Goal: Information Seeking & Learning: Learn about a topic

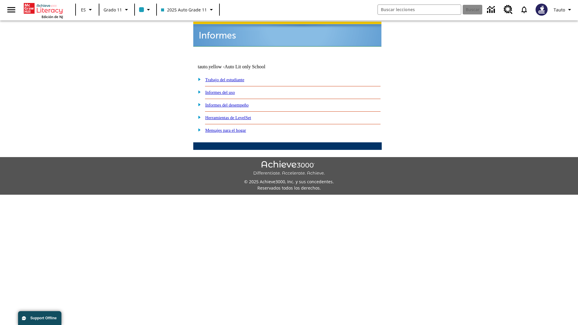
click at [225, 90] on link "Informes del uso" at bounding box center [220, 92] width 30 height 5
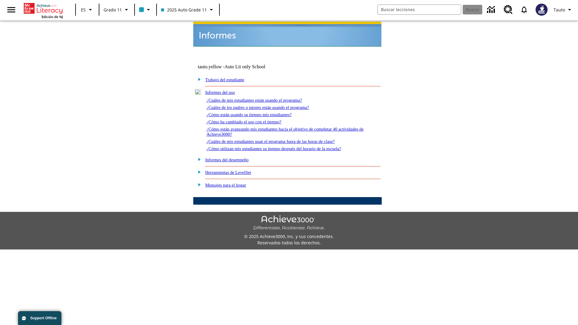
click at [263, 98] on link "¿Cuáles de mis estudiantes están usando el programa?" at bounding box center [254, 100] width 95 height 5
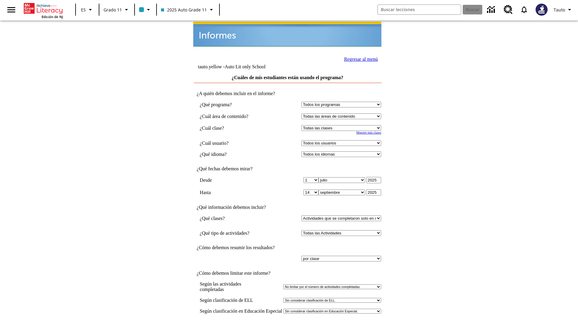
select select "11133141"
click at [343, 140] on select "Todos los usuarios Puma, Sautoen Puma, Sautoes Puma, Sautoss Twoclasses, Sautoe…" at bounding box center [341, 143] width 80 height 6
select select "21437114"
click at [359, 58] on link "Regresar al menú" at bounding box center [361, 59] width 34 height 5
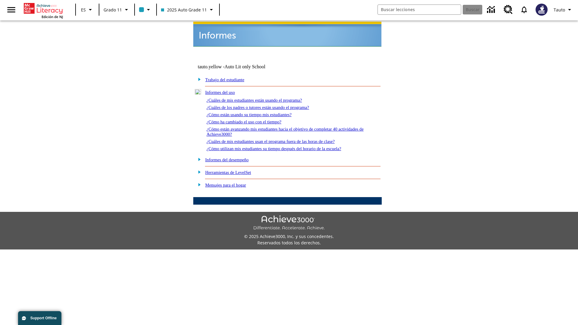
click at [266, 105] on link "¿Cuáles de los padres o tutores están usando el programa?" at bounding box center [258, 107] width 103 height 5
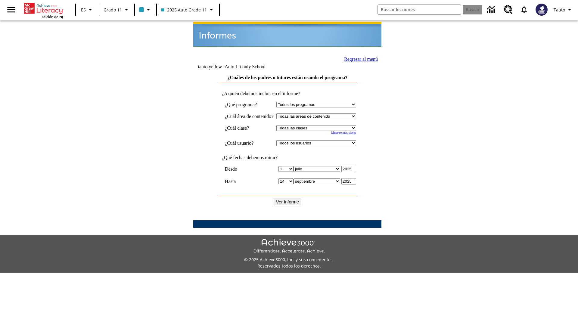
click at [322, 125] on select "Seleccionar una clase: Todas las clases 2025 Auto Grade 11 205 Auto Grade 11 Sa…" at bounding box center [316, 128] width 80 height 6
select select "11133141"
click at [322, 140] on select "Todos los usuarios Puma, Sautoen Puma, Sautoes Puma, Sautoss Twoclasses, Sautoe…" at bounding box center [316, 143] width 80 height 6
select select "21437114"
click at [288, 199] on input "Ver Informe" at bounding box center [288, 202] width 28 height 7
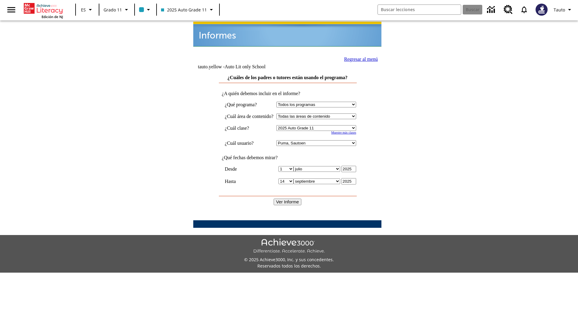
click at [359, 58] on link "Regresar al menú" at bounding box center [361, 59] width 34 height 5
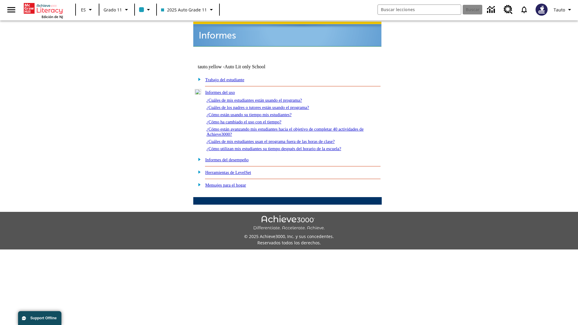
click at [256, 112] on link "¿Cómo están usando su tiempo mis estudiantes?" at bounding box center [249, 114] width 85 height 5
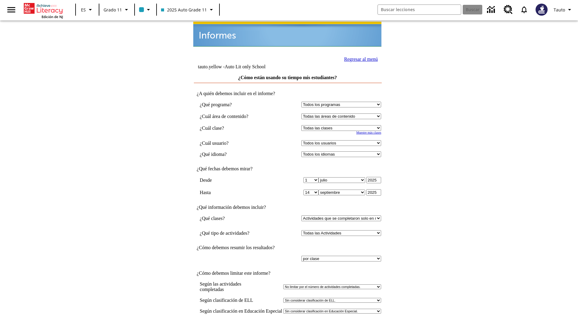
click at [343, 125] on select "Seleccionar una clase: Todas las clases 2025 Auto Grade 11 205 Auto Grade 11 Sa…" at bounding box center [341, 128] width 80 height 6
select select "11133141"
click at [343, 140] on select "Todos los usuarios Puma, Sautoen Puma, Sautoes Puma, Sautoss Twoclasses, Sautoe…" at bounding box center [341, 143] width 80 height 6
select select "21437114"
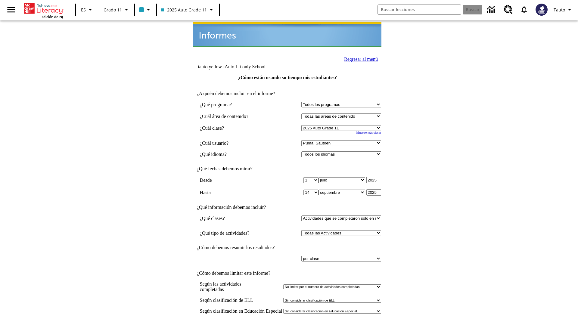
click at [359, 58] on link "Regresar al menú" at bounding box center [361, 59] width 34 height 5
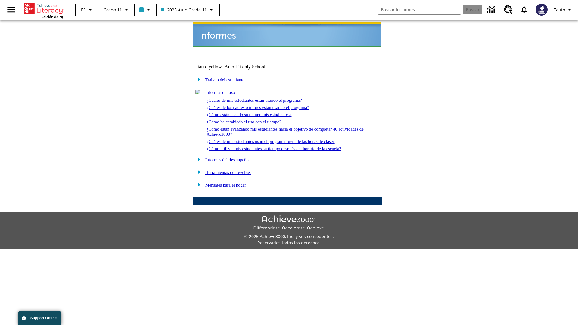
click at [249, 120] on link "¿Cómo ha cambiado el uso con el tiempo?" at bounding box center [244, 122] width 75 height 5
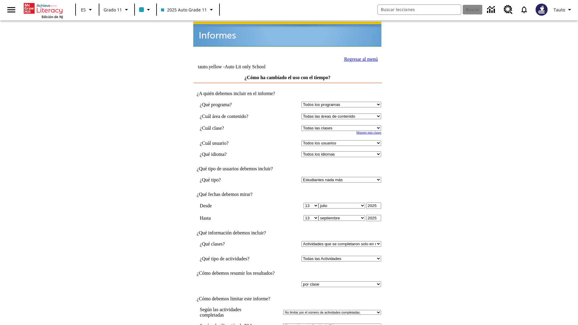
click at [343, 125] on select "Seleccionar una clase: Todas las clases 2025 Auto Grade 11 205 Auto Grade 11 Sa…" at bounding box center [341, 128] width 80 height 6
select select "11133141"
click at [343, 140] on select "Todos los usuarios Puma, Sautoen Puma, Sautoes Puma, Sautoss Twoclasses, Sautoe…" at bounding box center [341, 143] width 80 height 6
select select "21437114"
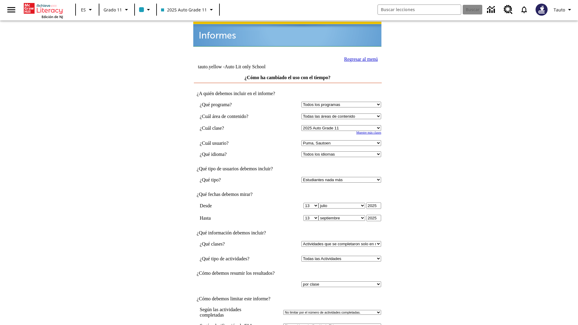
click at [359, 58] on link "Regresar al menú" at bounding box center [361, 59] width 34 height 5
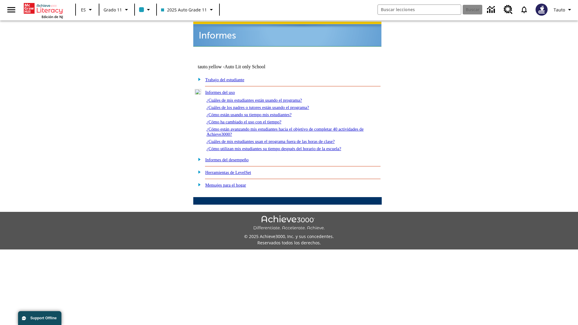
click at [282, 127] on link "¿Cómo están avanzando mis estudiantes hacia el objetivo de completar 40 activid…" at bounding box center [285, 132] width 157 height 10
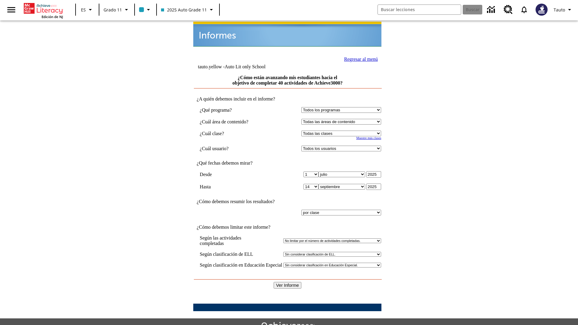
click at [343, 131] on select "Seleccionar una clase: Todas las clases 2025 Auto Grade 11 205 Auto Grade 11 Sa…" at bounding box center [341, 134] width 80 height 6
select select "11133141"
click at [343, 146] on select "Todos los usuarios Puma, Sautoen Puma, Sautoes Puma, Sautoss Twoclasses, Sautoe…" at bounding box center [341, 149] width 80 height 6
select select "21437114"
click at [288, 282] on input "Ver Informe" at bounding box center [288, 285] width 28 height 7
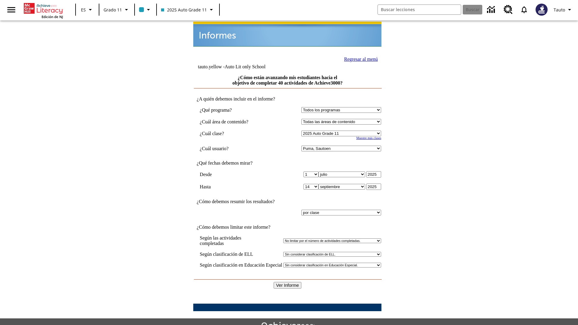
click at [359, 58] on link "Regresar al menú" at bounding box center [361, 59] width 34 height 5
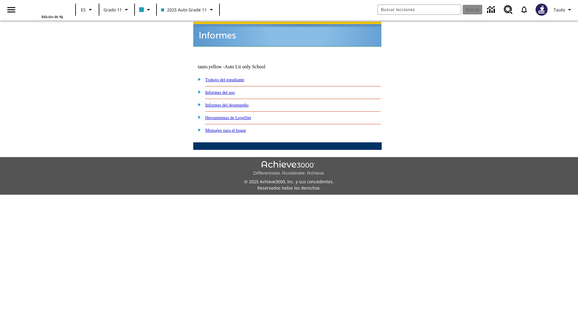
click at [0, 0] on link "¿Cuáles de mis estudiantes usan el programa fuera de las horas de clase?" at bounding box center [0, 0] width 0 height 0
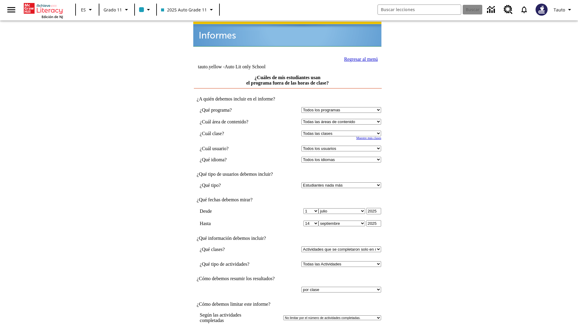
click at [343, 131] on select "Seleccionar una clase: Todas las clases 2025 Auto Grade 11 205 Auto Grade 11 Sa…" at bounding box center [341, 134] width 80 height 6
select select "11133141"
click at [343, 146] on select "Todos los usuarios Puma, Sautoen Puma, Sautoes Puma, Sautoss Twoclasses, Sautoe…" at bounding box center [341, 149] width 80 height 6
select select "21437114"
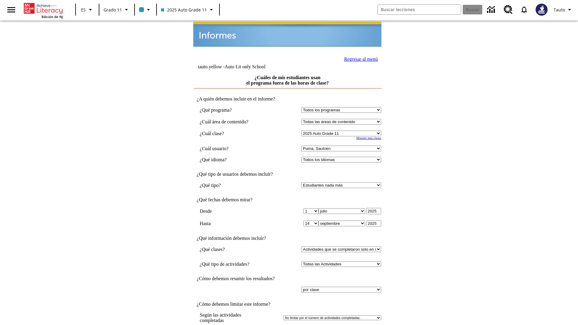
scroll to position [5, 0]
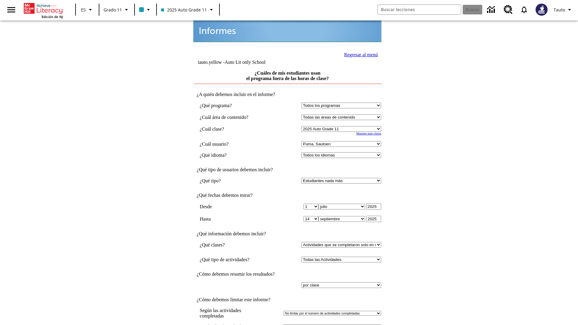
click at [359, 54] on link "Regresar al menú" at bounding box center [361, 54] width 34 height 5
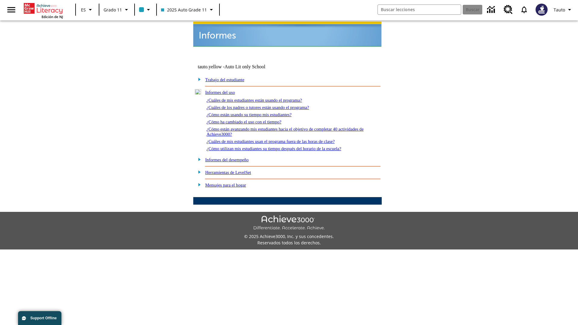
click at [284, 146] on link "¿Cómo utilizan mis estudiantes su tiempo después del horario de la escuela?" at bounding box center [274, 148] width 135 height 5
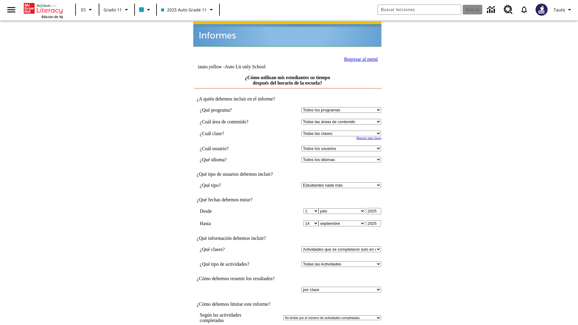
select select "11133141"
select select "21437114"
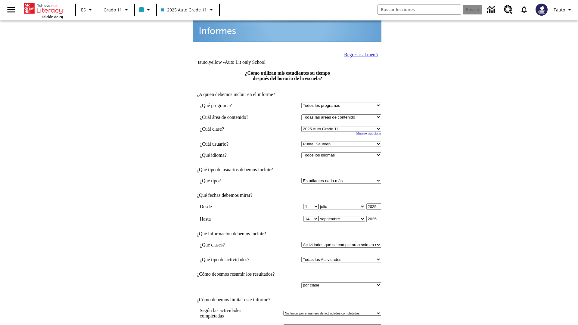
click at [359, 54] on link "Regresar al menú" at bounding box center [361, 54] width 34 height 5
